Goal: Navigation & Orientation: Understand site structure

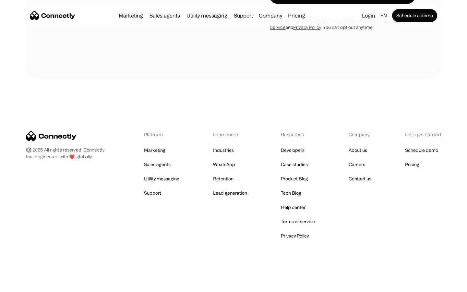
scroll to position [1710, 0]
